Goal: Task Accomplishment & Management: Manage account settings

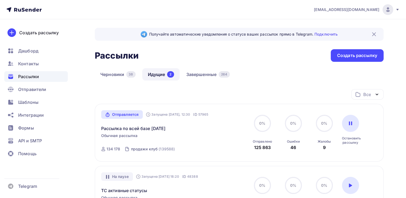
scroll to position [46, 0]
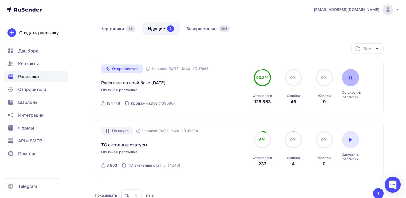
click at [348, 74] on div at bounding box center [350, 77] width 17 height 17
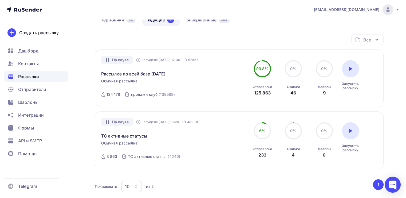
scroll to position [53, 0]
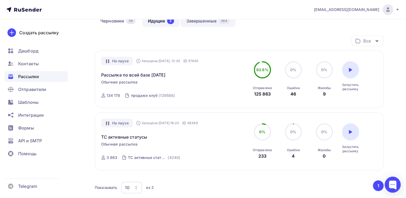
click at [207, 21] on link "Завершенные 264" at bounding box center [208, 21] width 55 height 12
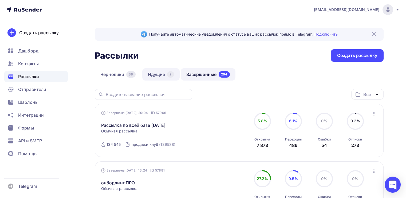
click at [151, 76] on link "Идущие 2" at bounding box center [160, 74] width 37 height 12
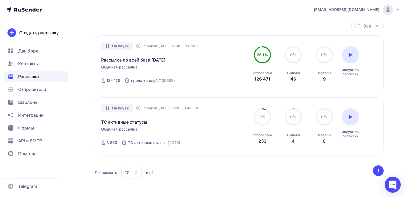
scroll to position [68, 0]
click at [349, 58] on div at bounding box center [350, 54] width 17 height 17
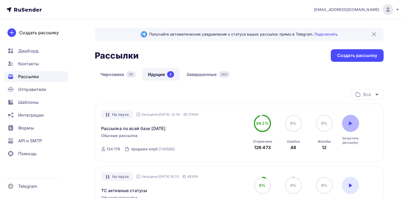
click at [352, 123] on div at bounding box center [350, 123] width 17 height 17
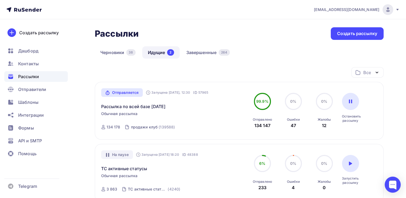
scroll to position [22, 0]
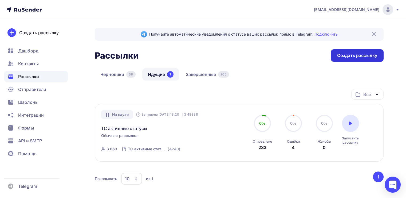
click at [346, 58] on div "Создать рассылку" at bounding box center [357, 55] width 40 height 6
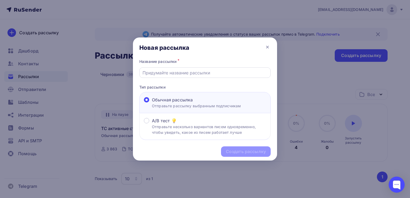
click at [155, 74] on input "text" at bounding box center [205, 72] width 125 height 6
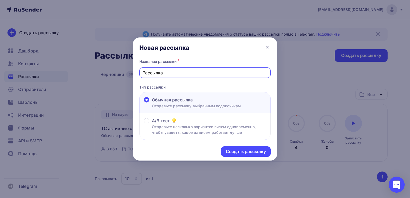
click at [143, 75] on input "Рассылка" at bounding box center [205, 72] width 125 height 6
type input "Рассылка"
click at [148, 81] on div "Название рассылки * Рассылка Тип рассылки Обычная рассылка Отправьте рассылку в…" at bounding box center [205, 99] width 144 height 82
click at [232, 149] on div "Создать рассылку" at bounding box center [246, 151] width 40 height 6
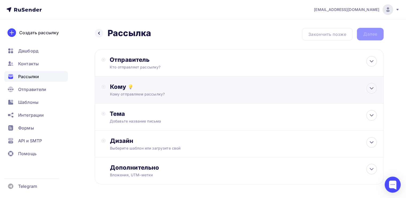
click at [226, 80] on div "Кому Кому отправляем рассылку? Списки получателей Выберите список Все списки id…" at bounding box center [239, 89] width 289 height 27
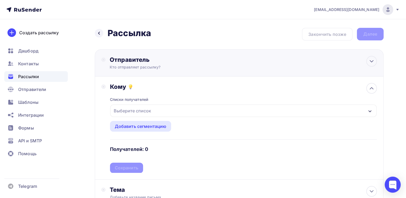
click at [226, 60] on div "Отправитель Кто отправляет рассылку? Email * [EMAIL_ADDRESS][DOMAIN_NAME] [EMAI…" at bounding box center [239, 62] width 289 height 27
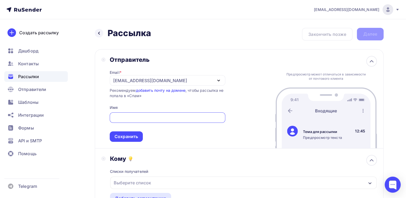
click at [225, 78] on div "Отправитель Email * tech@newlightconsult.com info@ut-newlightconsult.com no-rep…" at bounding box center [239, 98] width 289 height 99
click at [225, 78] on div "[EMAIL_ADDRESS][DOMAIN_NAME]" at bounding box center [168, 80] width 116 height 10
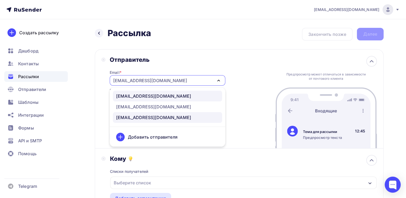
click at [180, 100] on link "[EMAIL_ADDRESS][DOMAIN_NAME]" at bounding box center [167, 95] width 109 height 11
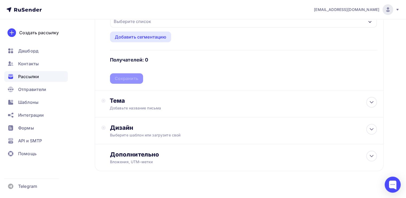
scroll to position [160, 0]
click at [218, 127] on div "Дизайн" at bounding box center [243, 127] width 267 height 7
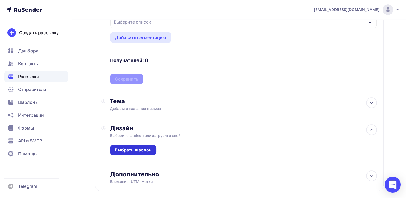
click at [131, 148] on div "Выбрать шаблон" at bounding box center [133, 150] width 37 height 6
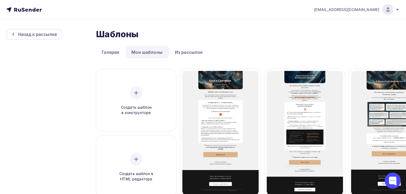
scroll to position [52, 0]
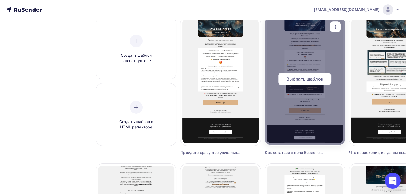
click at [307, 83] on div "Выбрать шаблон" at bounding box center [304, 78] width 53 height 13
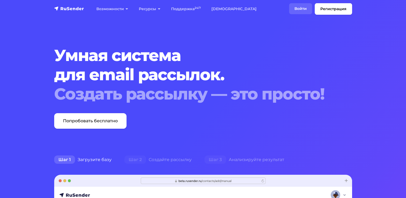
click at [300, 12] on link "Войти" at bounding box center [300, 8] width 23 height 11
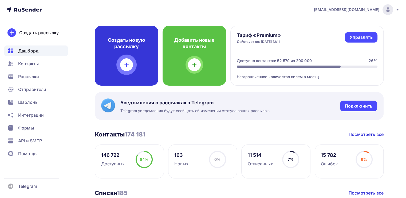
scroll to position [26, 0]
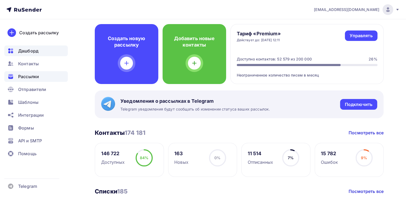
click at [36, 77] on span "Рассылки" at bounding box center [28, 76] width 21 height 6
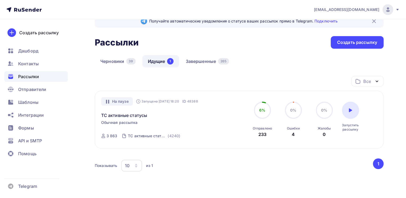
scroll to position [12, 0]
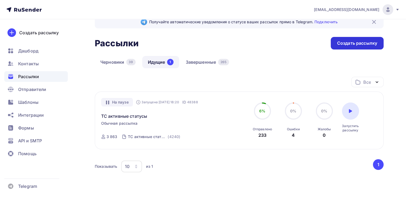
click at [348, 43] on div "Создать рассылку" at bounding box center [357, 43] width 40 height 6
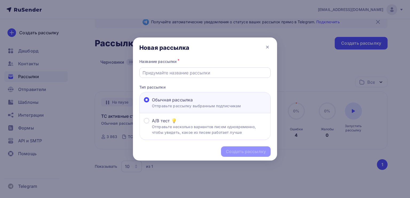
click at [186, 74] on input "text" at bounding box center [205, 72] width 125 height 6
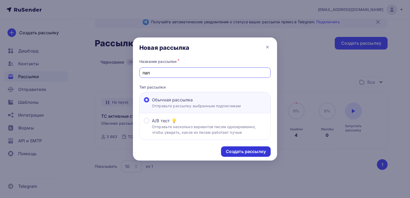
type input "пап"
click at [234, 148] on div "Создать рассылку" at bounding box center [246, 151] width 40 height 6
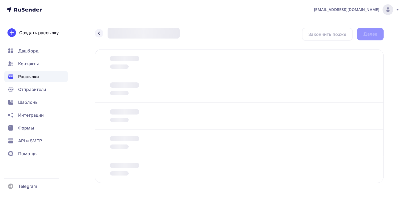
scroll to position [19, 0]
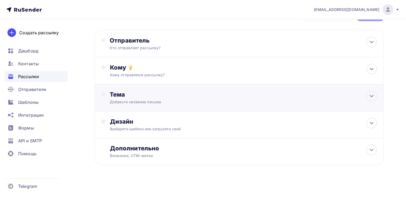
click at [186, 109] on div "Тема Добавьте название письма Тема * Рекомендуем использовать не более 150 симв…" at bounding box center [239, 97] width 289 height 27
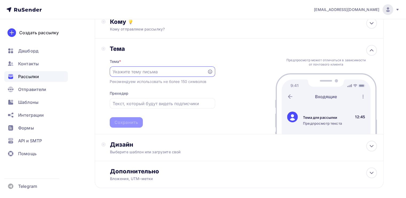
scroll to position [69, 0]
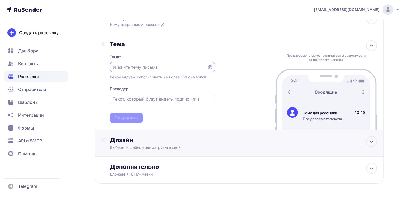
click at [203, 146] on div "Выберите шаблон или загрузите свой" at bounding box center [230, 146] width 240 height 5
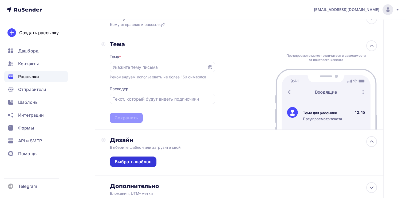
click at [143, 159] on div "Выбрать шаблон" at bounding box center [133, 161] width 37 height 6
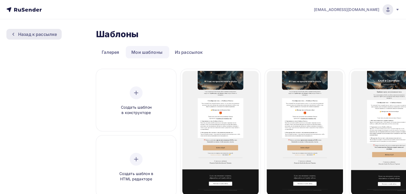
click at [31, 35] on div "Назад к рассылке" at bounding box center [37, 34] width 39 height 6
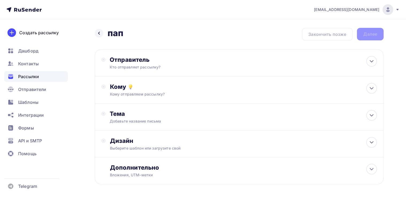
click at [106, 32] on div "Назад пап пап" at bounding box center [109, 33] width 29 height 11
click at [101, 32] on div at bounding box center [99, 33] width 9 height 9
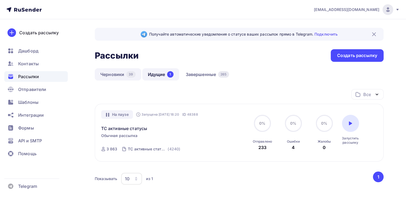
click at [122, 78] on link "Черновики 39" at bounding box center [118, 74] width 46 height 12
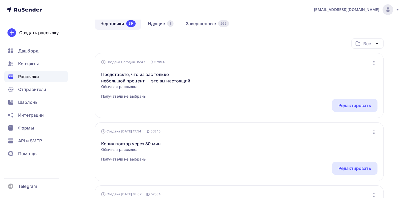
scroll to position [51, 0]
click at [337, 103] on div "Редактировать" at bounding box center [354, 105] width 45 height 13
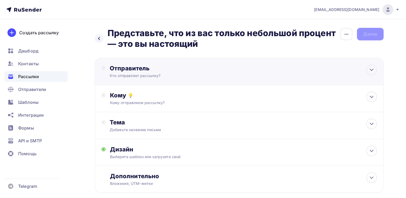
click at [244, 70] on div "Отправитель Кто отправляет рассылку? Email * [EMAIL_ADDRESS][DOMAIN_NAME] [EMAI…" at bounding box center [239, 71] width 289 height 27
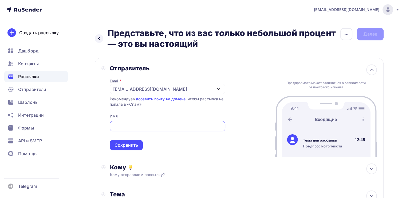
click at [217, 95] on div "Email * [EMAIL_ADDRESS][DOMAIN_NAME] [EMAIL_ADDRESS][DOMAIN_NAME] [EMAIL_ADDRES…" at bounding box center [168, 111] width 116 height 78
click at [217, 92] on div "[EMAIL_ADDRESS][DOMAIN_NAME]" at bounding box center [168, 89] width 116 height 10
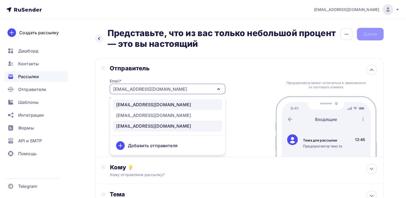
click at [179, 104] on div "[EMAIL_ADDRESS][DOMAIN_NAME]" at bounding box center [167, 104] width 103 height 6
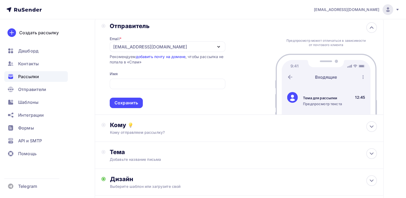
scroll to position [43, 0]
click at [148, 84] on input "text" at bounding box center [167, 83] width 109 height 6
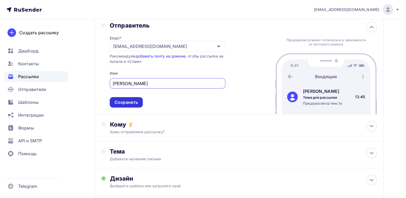
type input "[PERSON_NAME]"
click at [127, 99] on div "Сохранить" at bounding box center [126, 102] width 23 height 6
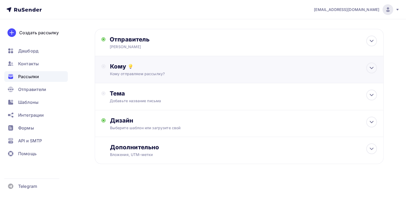
click at [151, 74] on div "Кому отправляем рассылку?" at bounding box center [230, 73] width 240 height 5
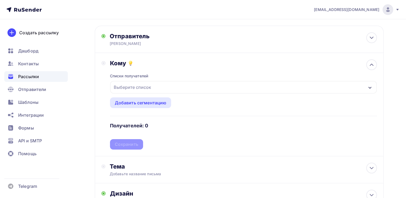
scroll to position [33, 0]
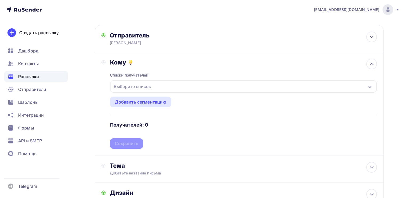
click at [169, 86] on div "Выберите список" at bounding box center [243, 86] width 266 height 12
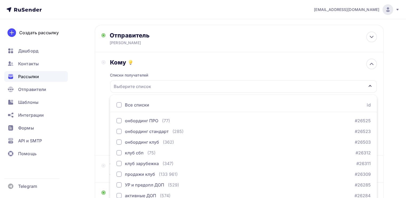
scroll to position [68, 0]
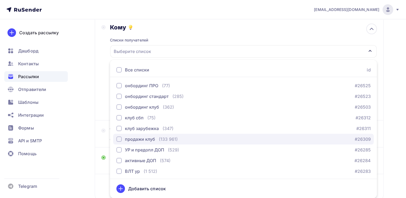
click at [119, 137] on div "button" at bounding box center [118, 138] width 5 height 5
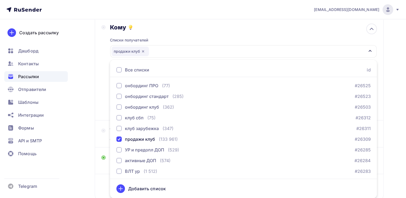
click at [87, 90] on div "Назад Представьте, что из вас только небольшой процент — это вы настоящий Предс…" at bounding box center [203, 93] width 406 height 284
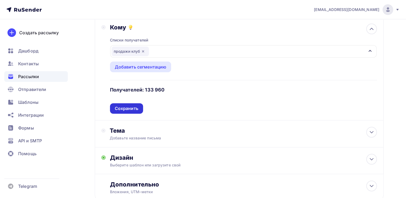
click at [128, 109] on div "Сохранить" at bounding box center [126, 108] width 23 height 6
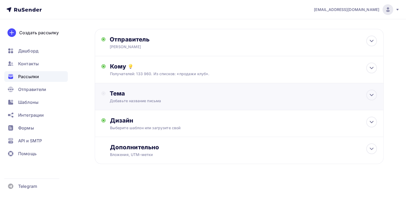
click at [146, 104] on div "Тема Добавьте название письма Тема * Рекомендуем использовать не более 150 симв…" at bounding box center [239, 96] width 289 height 27
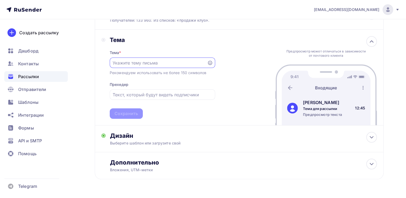
scroll to position [82, 0]
paste input "Представьте, что из вас только небольшой процент — это вы настоящий"
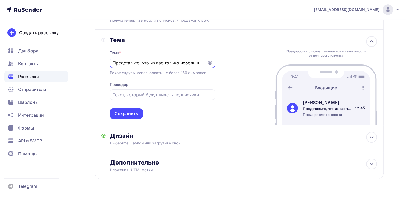
scroll to position [0, 62]
type input "Представьте, что из вас только небольшой процент — это вы настоящий"
click at [126, 111] on div "Сохранить" at bounding box center [126, 113] width 23 height 6
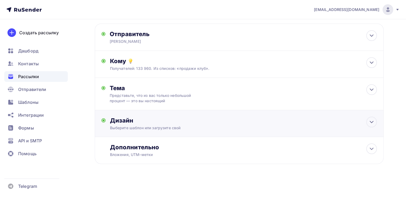
scroll to position [0, 0]
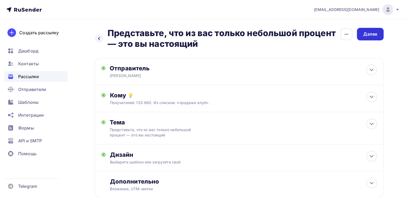
click at [365, 37] on div "Далее" at bounding box center [370, 34] width 27 height 13
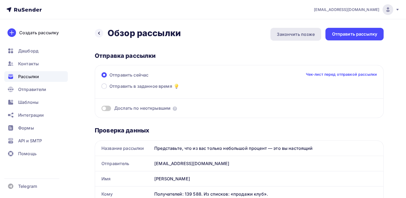
click at [274, 36] on div "Закончить позже" at bounding box center [295, 34] width 51 height 13
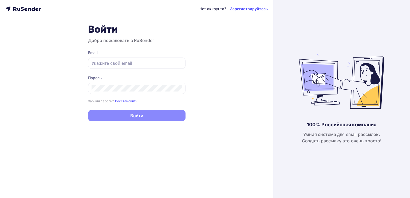
type input "[EMAIL_ADDRESS][DOMAIN_NAME]"
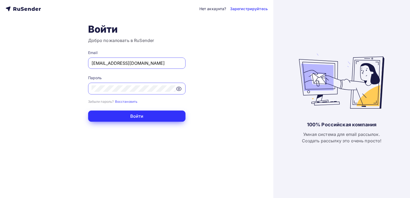
click at [158, 115] on button "Войти" at bounding box center [136, 115] width 97 height 11
click at [141, 111] on button "Войти" at bounding box center [136, 115] width 97 height 11
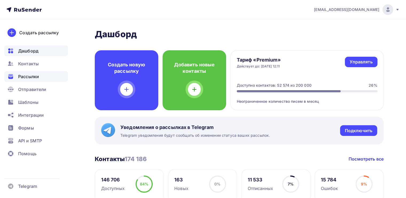
click at [42, 80] on div "Рассылки" at bounding box center [36, 76] width 64 height 11
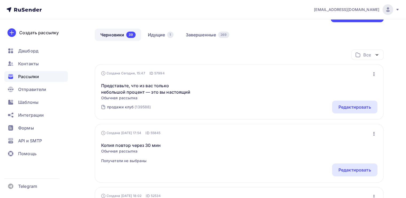
scroll to position [41, 0]
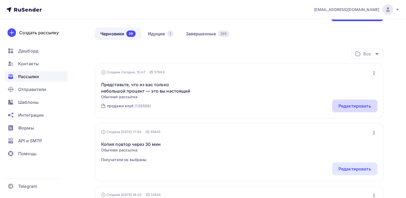
click at [340, 105] on div "Редактировать" at bounding box center [354, 106] width 33 height 6
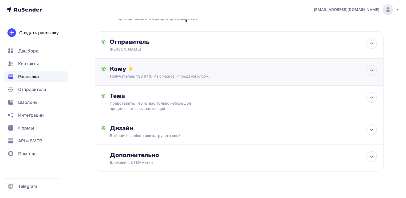
scroll to position [34, 0]
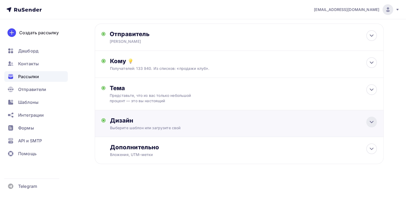
click at [371, 123] on icon at bounding box center [371, 122] width 6 height 6
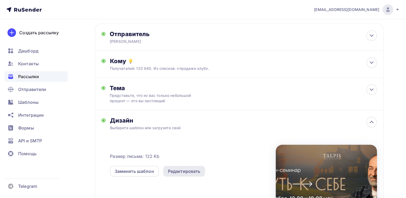
click at [169, 170] on div "Редактировать" at bounding box center [184, 171] width 33 height 6
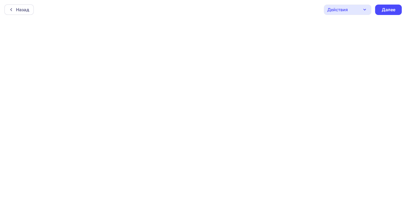
click at [385, 3] on div "Назад Действия Отправить тестовое письмо Предпросмотр Сохранить в Мои шаблоны В…" at bounding box center [203, 9] width 406 height 19
click at [385, 6] on div "Далее" at bounding box center [388, 10] width 27 height 10
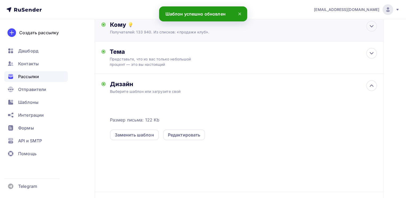
scroll to position [85, 0]
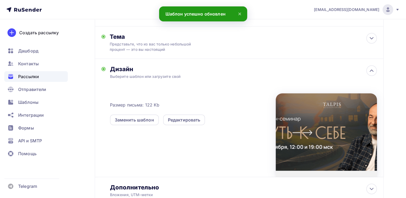
click at [301, 111] on div at bounding box center [326, 134] width 101 height 83
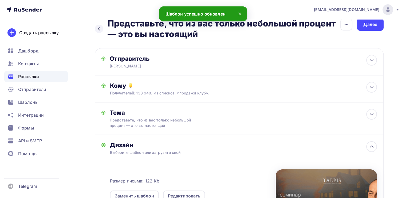
scroll to position [10, 0]
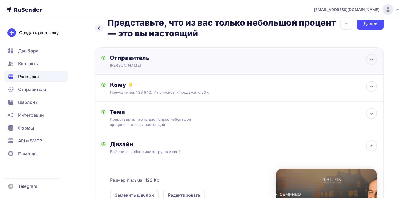
click at [192, 68] on div "Отправитель [PERSON_NAME] Email * [EMAIL_ADDRESS][DOMAIN_NAME] [EMAIL_ADDRESS][…" at bounding box center [239, 60] width 289 height 27
type input "[PERSON_NAME]"
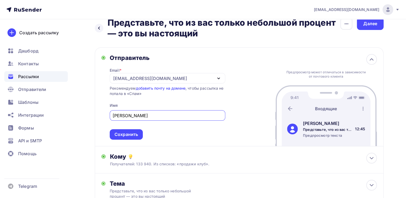
scroll to position [0, 0]
click at [372, 58] on icon at bounding box center [371, 59] width 3 height 2
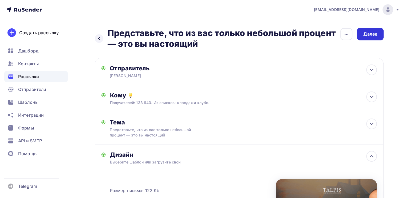
click at [373, 29] on div "Далее" at bounding box center [370, 34] width 27 height 13
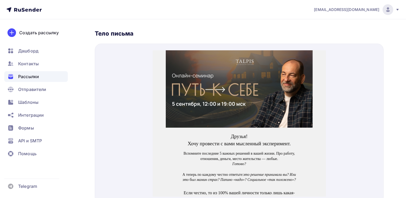
scroll to position [202, 0]
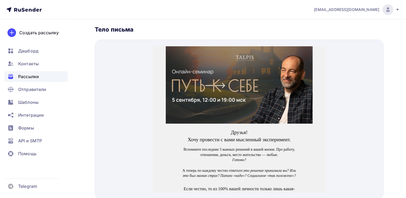
click at [249, 64] on img at bounding box center [239, 78] width 147 height 77
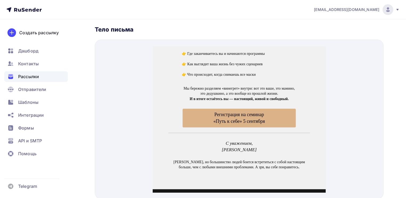
scroll to position [424, 0]
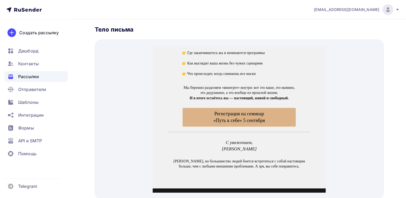
click at [238, 106] on span "Регистрация на семинар «Путь к себе» 5 сентября" at bounding box center [239, 110] width 113 height 19
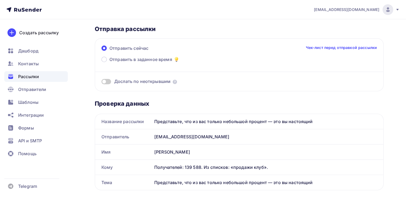
scroll to position [0, 0]
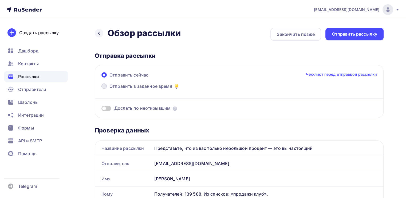
click at [108, 86] on label "Отправить в заданное время" at bounding box center [140, 86] width 78 height 7
click at [109, 89] on input "Отправить в заданное время" at bounding box center [109, 89] width 0 height 0
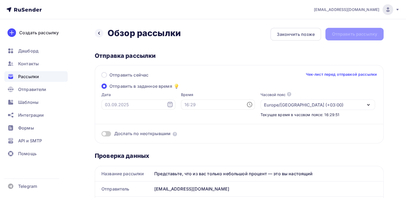
click at [167, 105] on icon at bounding box center [170, 104] width 6 height 6
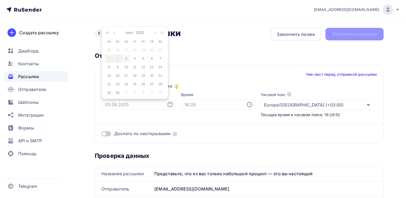
click at [127, 59] on div "3" at bounding box center [126, 58] width 9 height 5
type input "[DATE]"
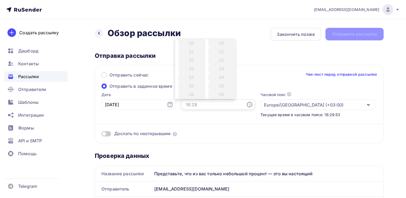
click at [229, 109] on input "text" at bounding box center [218, 104] width 74 height 10
click at [190, 53] on li "17" at bounding box center [191, 57] width 27 height 9
type input "17:00"
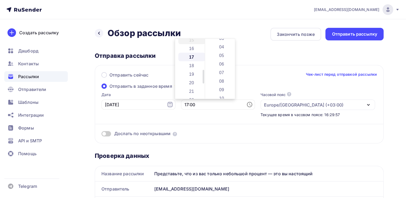
scroll to position [0, 0]
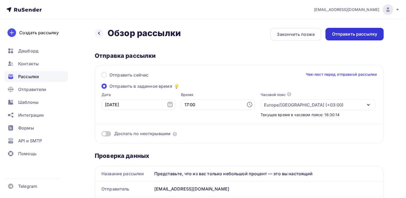
click at [336, 36] on div "Отправить рассылку" at bounding box center [354, 34] width 45 height 6
